Goal: Transaction & Acquisition: Download file/media

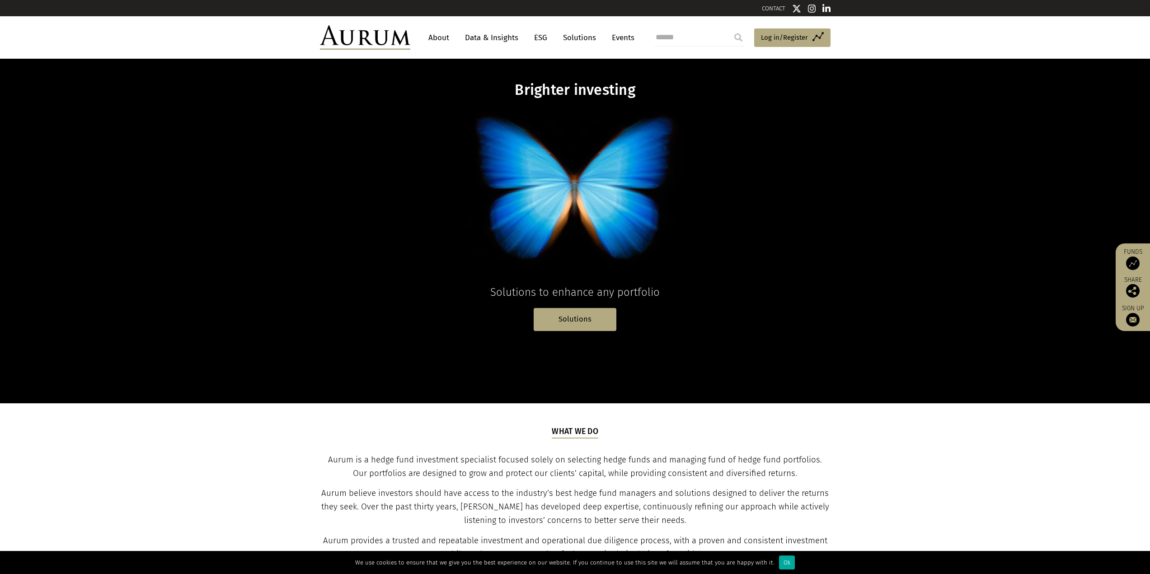
click at [509, 41] on link "Data & Insights" at bounding box center [491, 37] width 62 height 17
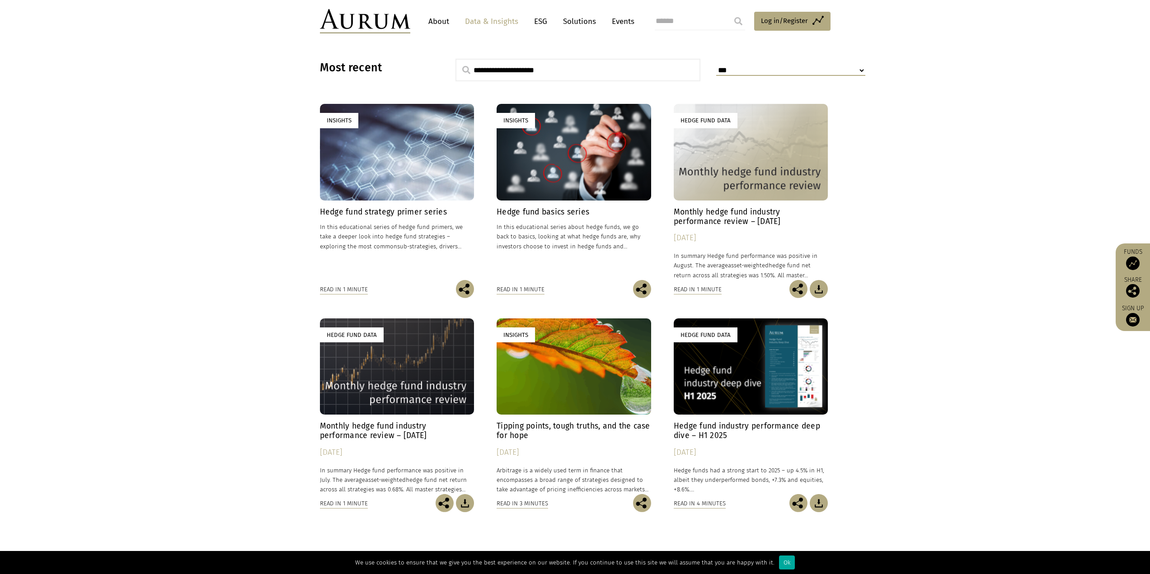
scroll to position [271, 0]
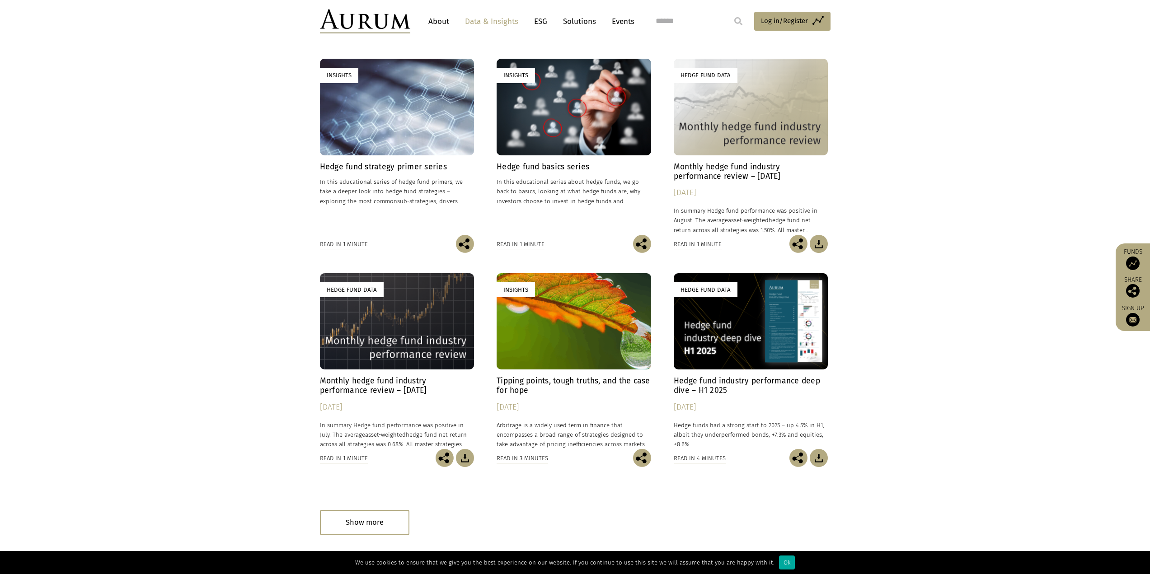
click at [694, 387] on h4 "Hedge fund industry performance deep dive – H1 2025" at bounding box center [751, 385] width 155 height 19
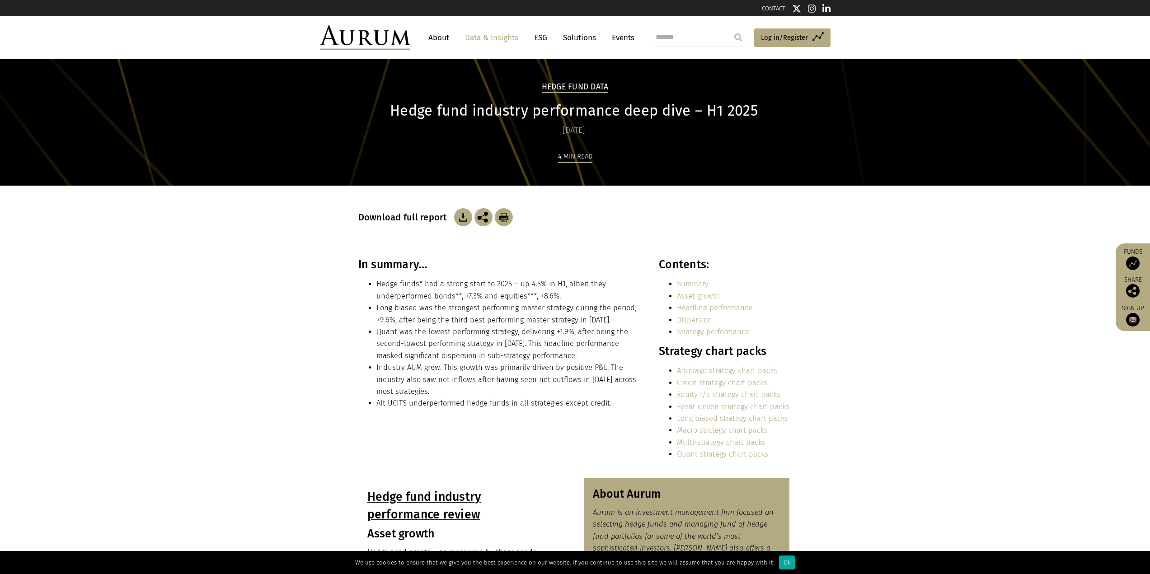
click at [458, 219] on img at bounding box center [463, 217] width 18 height 18
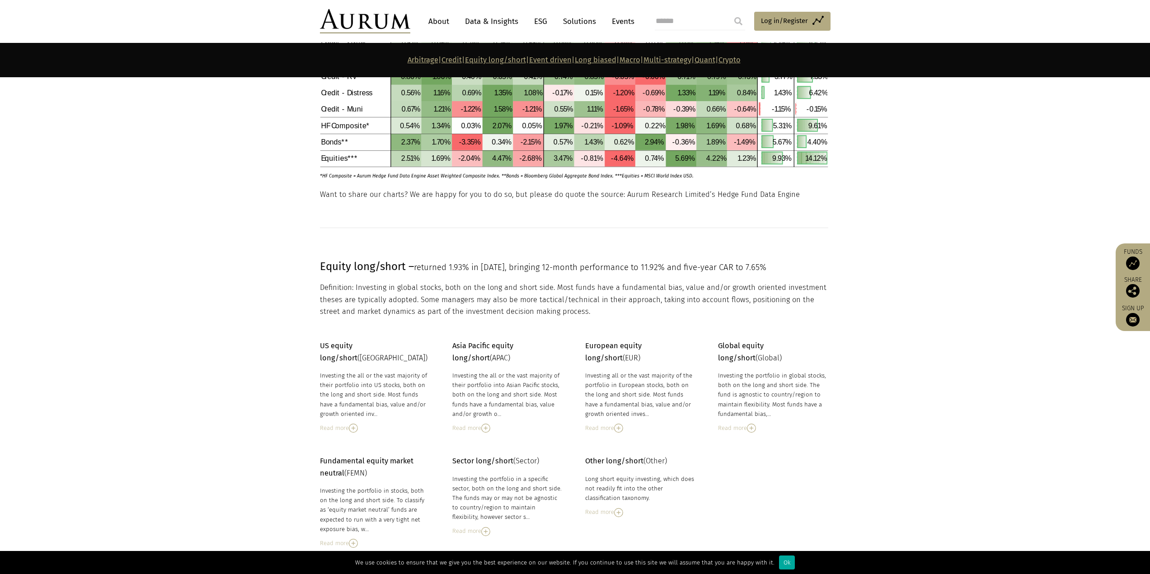
scroll to position [1240, 0]
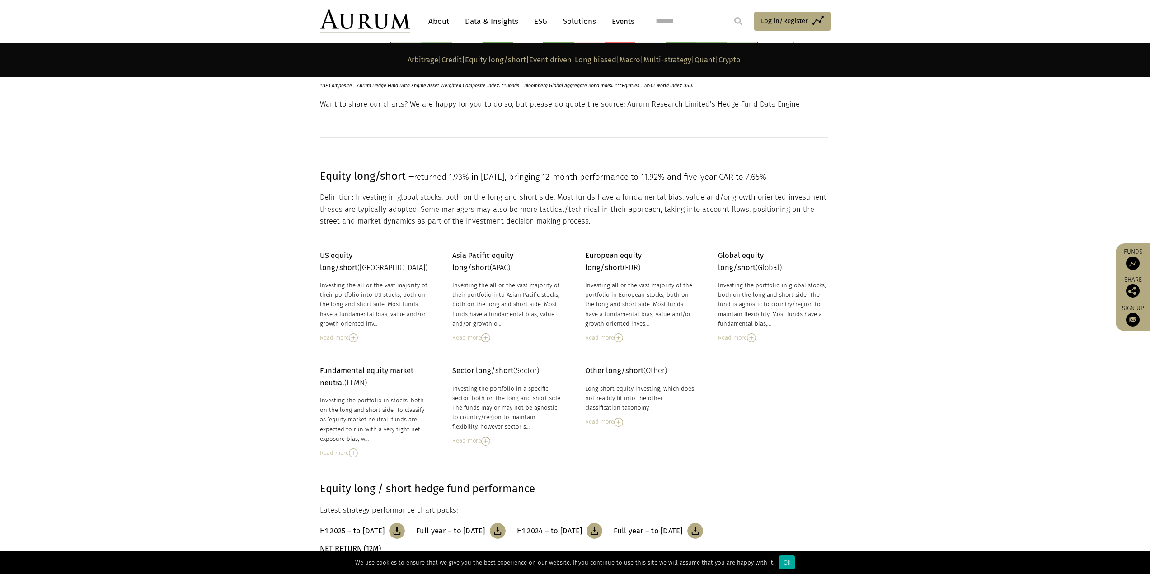
click at [353, 333] on img at bounding box center [353, 337] width 9 height 9
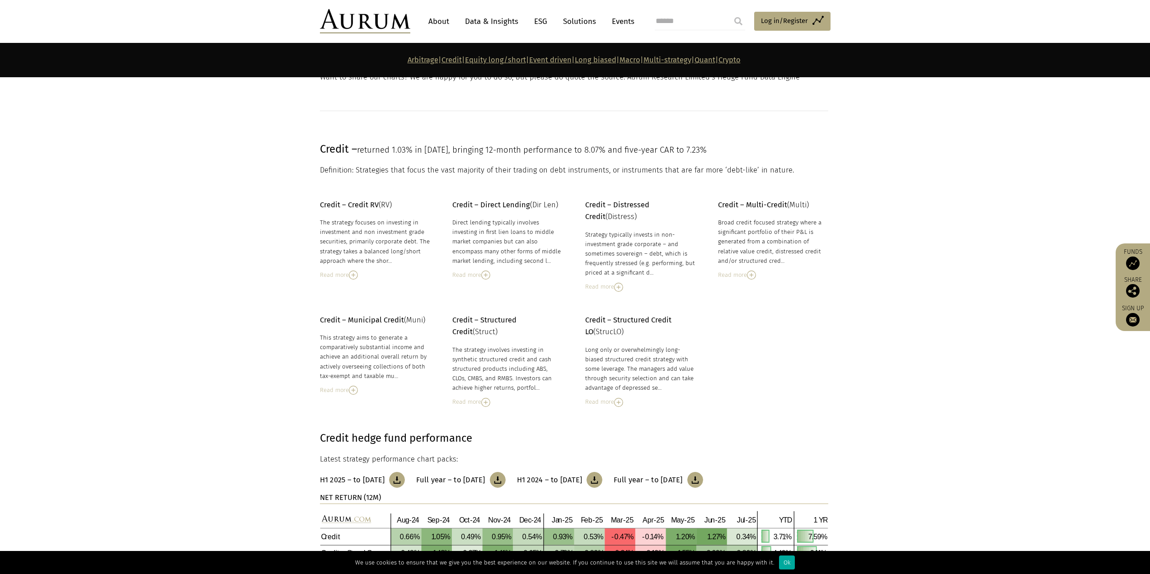
scroll to position [833, 0]
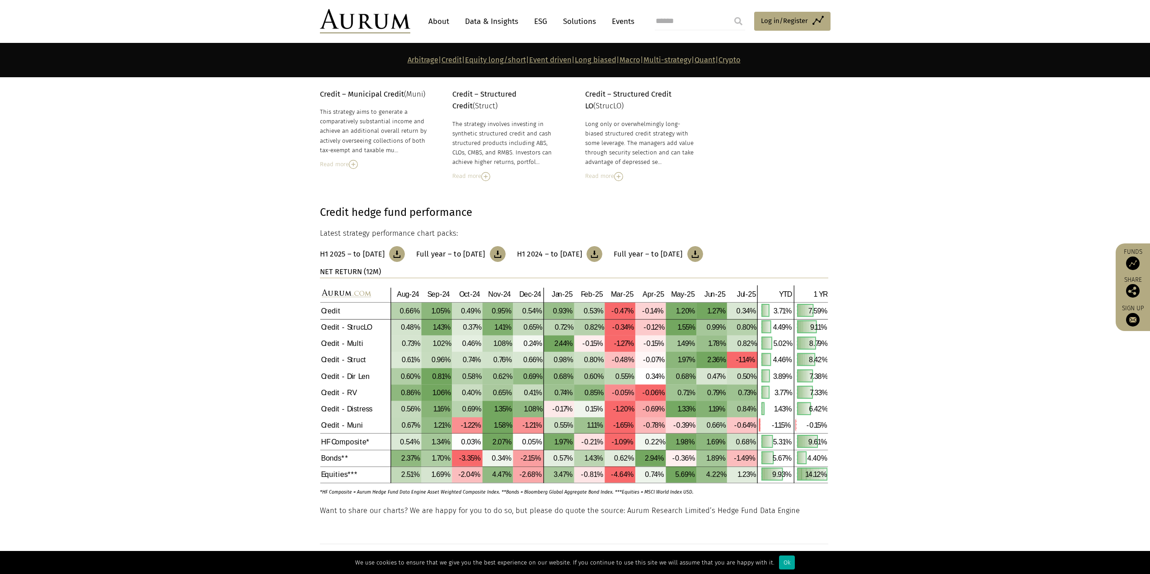
click at [703, 251] on img at bounding box center [695, 254] width 16 height 16
